Goal: Task Accomplishment & Management: Manage account settings

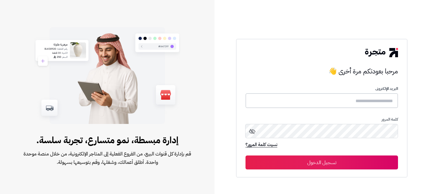
click at [351, 99] on input "text" at bounding box center [322, 100] width 153 height 15
type input "*******"
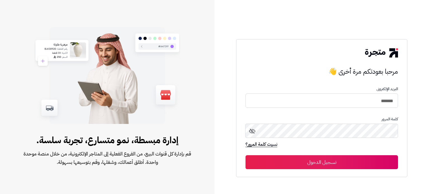
click at [246, 155] on button "تسجيل الدخول" at bounding box center [322, 162] width 153 height 14
click at [265, 165] on button "تسجيل الدخول" at bounding box center [322, 162] width 153 height 14
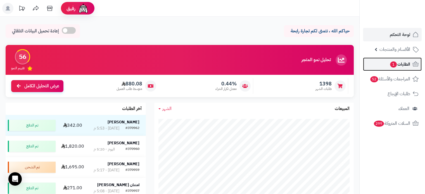
click at [388, 69] on link "الطلبات 1" at bounding box center [392, 64] width 59 height 13
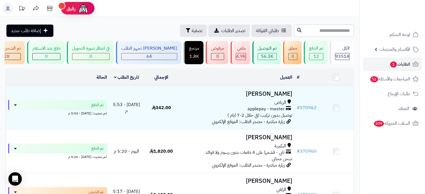
click at [5, 12] on rect at bounding box center [7, 8] width 11 height 11
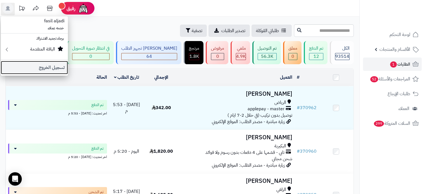
click at [31, 65] on link "تسجيل الخروج" at bounding box center [34, 67] width 67 height 13
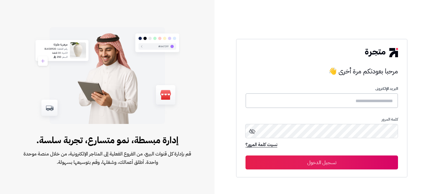
click at [327, 96] on input "text" at bounding box center [322, 100] width 153 height 15
